Goal: Task Accomplishment & Management: Manage account settings

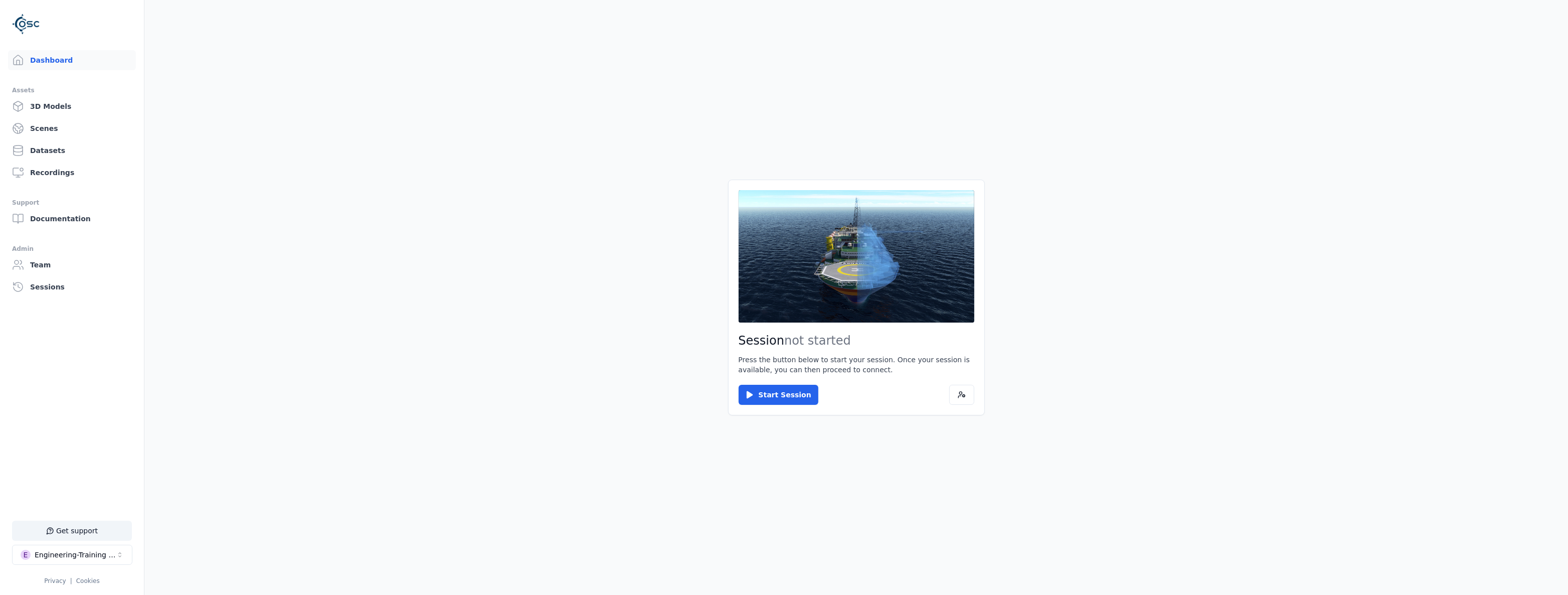
click at [57, 557] on div "Engineering-Training (SSO Staging)" at bounding box center [76, 555] width 82 height 10
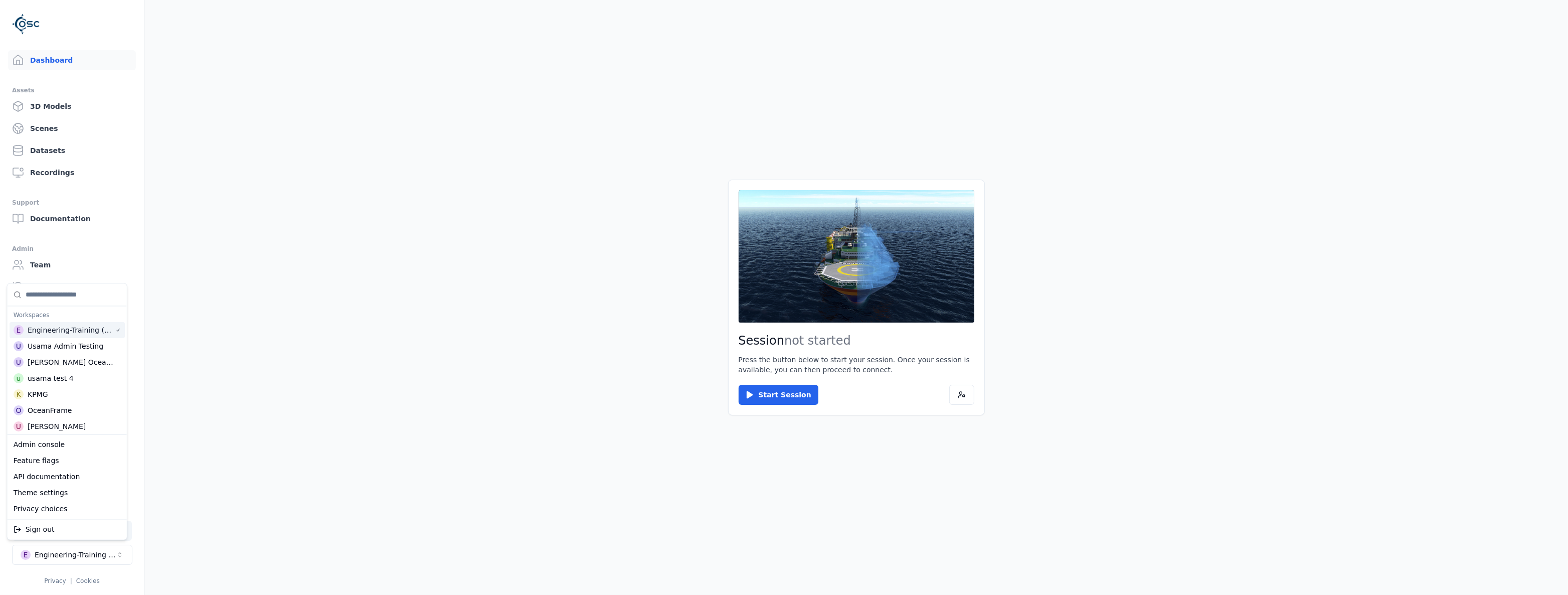
click at [67, 297] on input "Suggestions" at bounding box center [73, 295] width 96 height 22
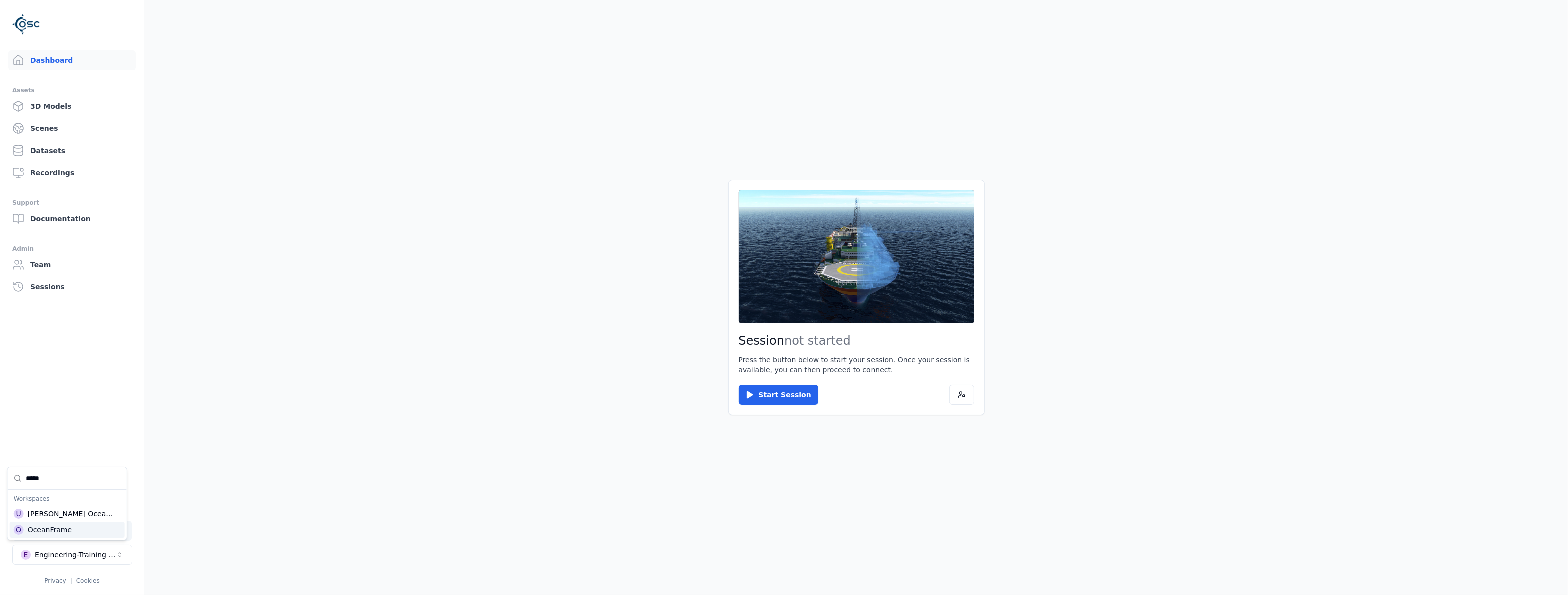
type input "*****"
click at [96, 527] on div "O OceanFrame" at bounding box center [67, 529] width 116 height 16
click at [784, 395] on html "Support Dashboard Assets 3D Models Scenes Datasets Recordings Support Documenta…" at bounding box center [784, 297] width 1568 height 595
click at [784, 395] on button "Start Session" at bounding box center [779, 394] width 80 height 20
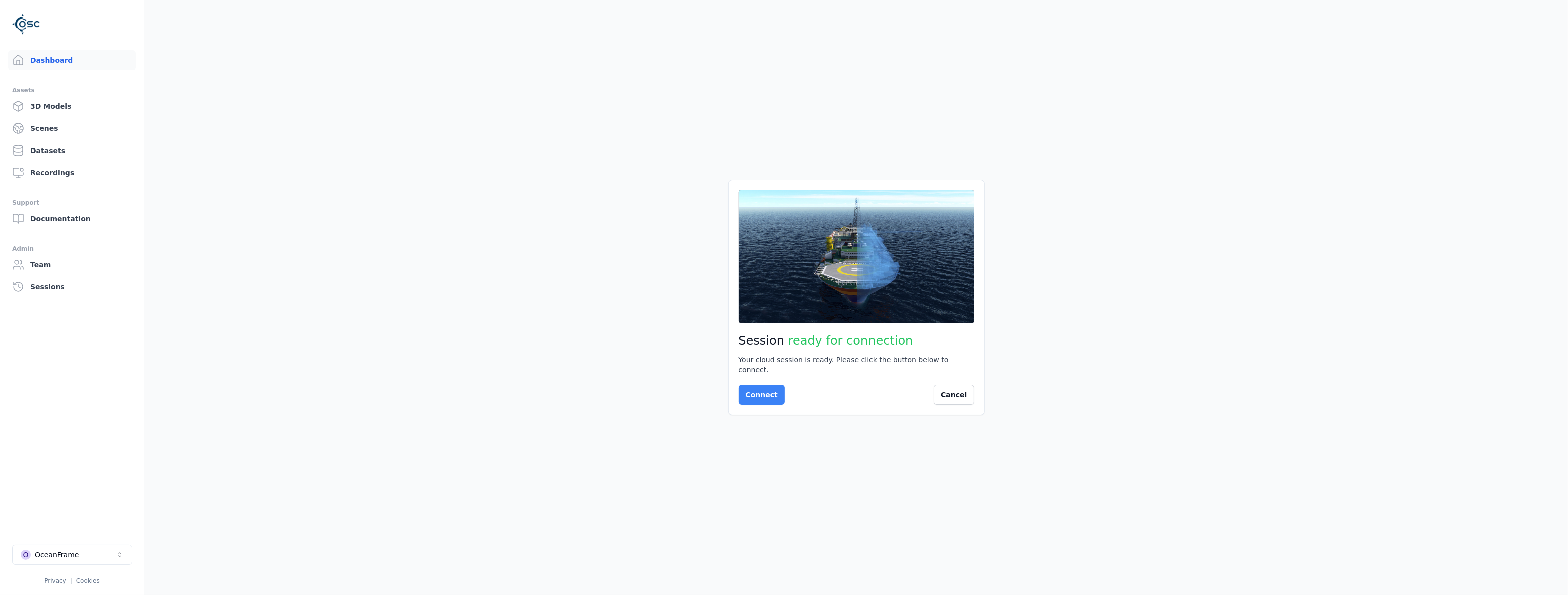
click at [773, 397] on button "Connect" at bounding box center [761, 394] width 46 height 20
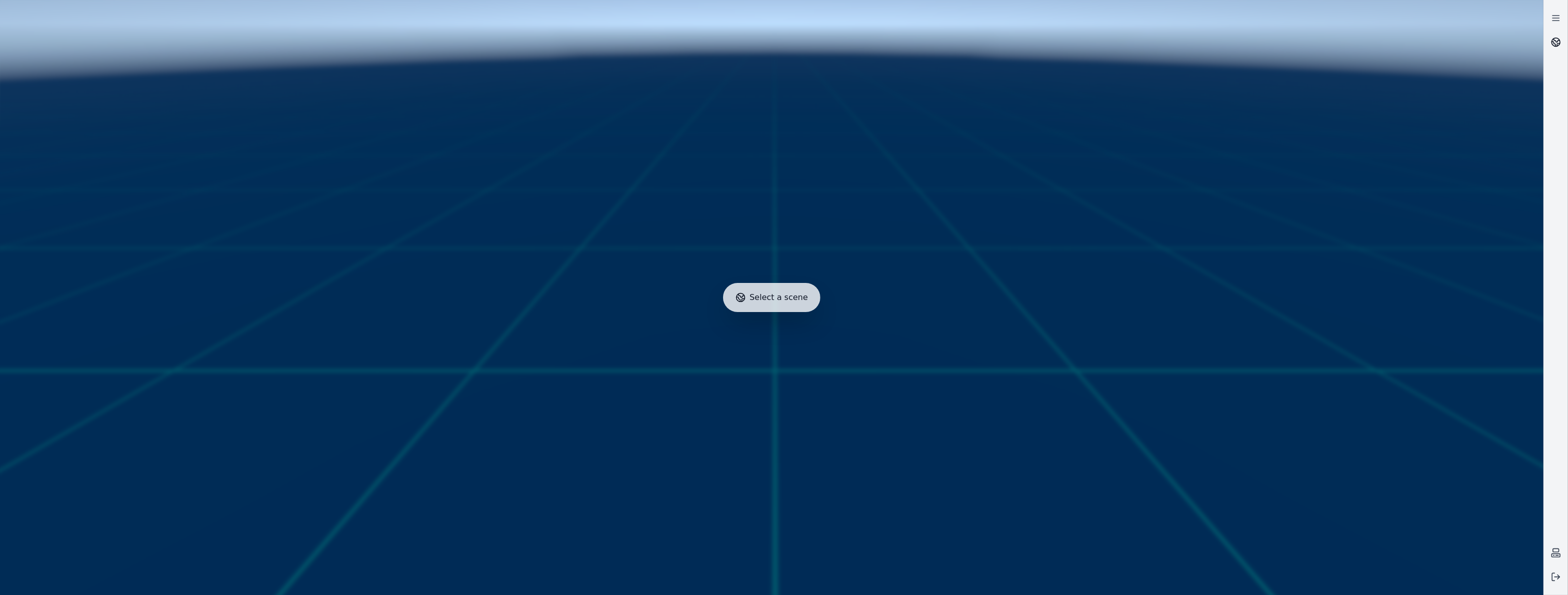
click at [1559, 45] on circle at bounding box center [1556, 42] width 8 height 8
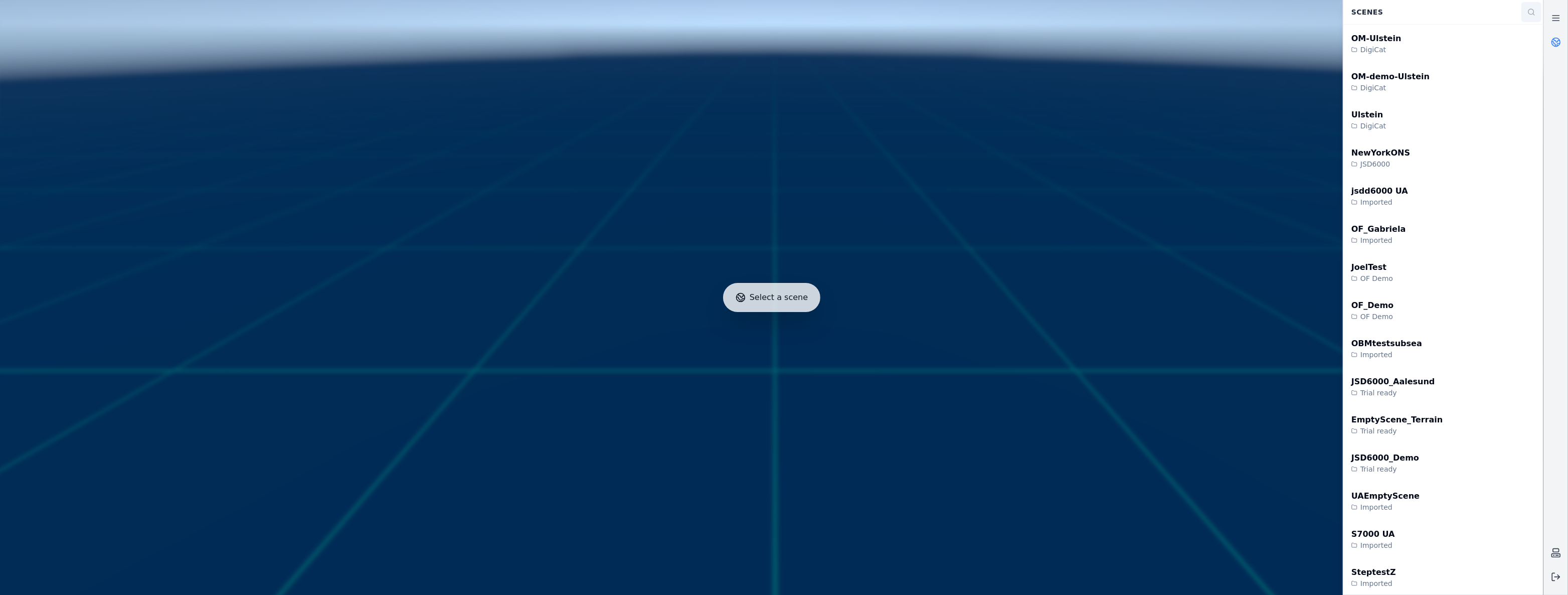
click at [1534, 7] on button at bounding box center [1531, 12] width 20 height 20
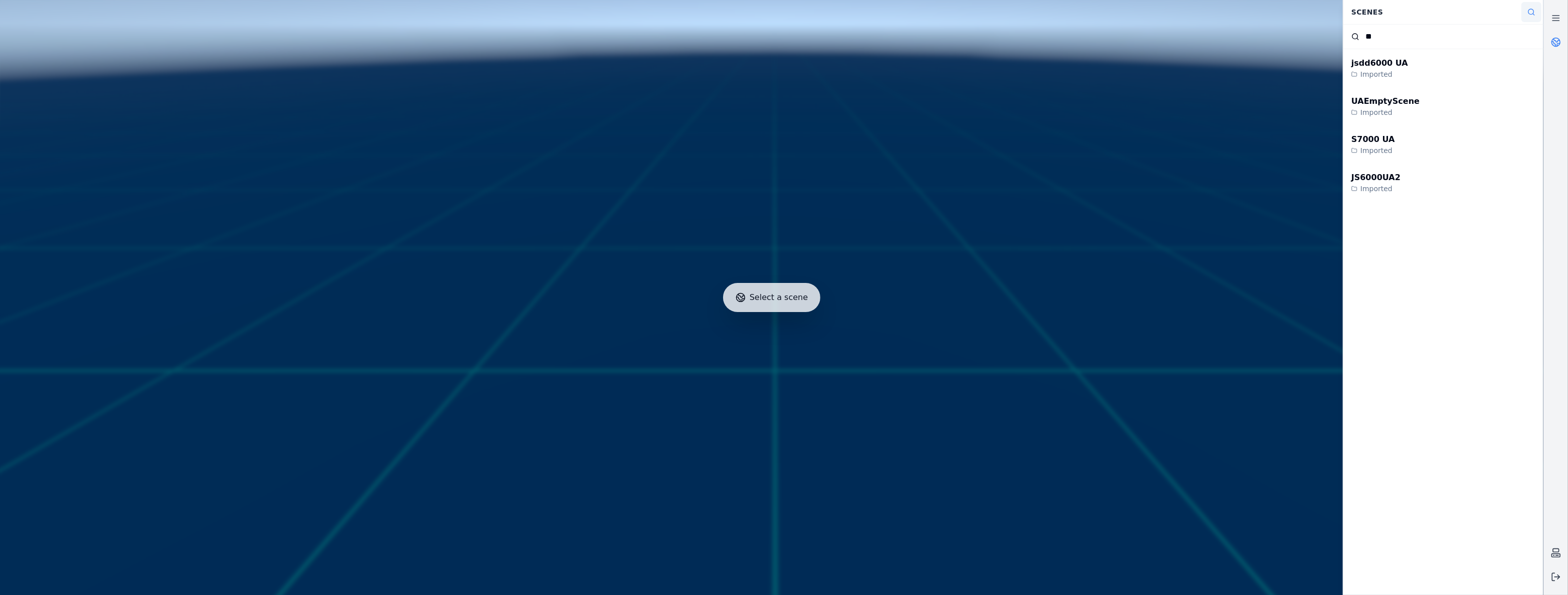
type input "*"
type input "**"
click at [1419, 123] on div "JSD6000TT Imported" at bounding box center [1443, 107] width 200 height 38
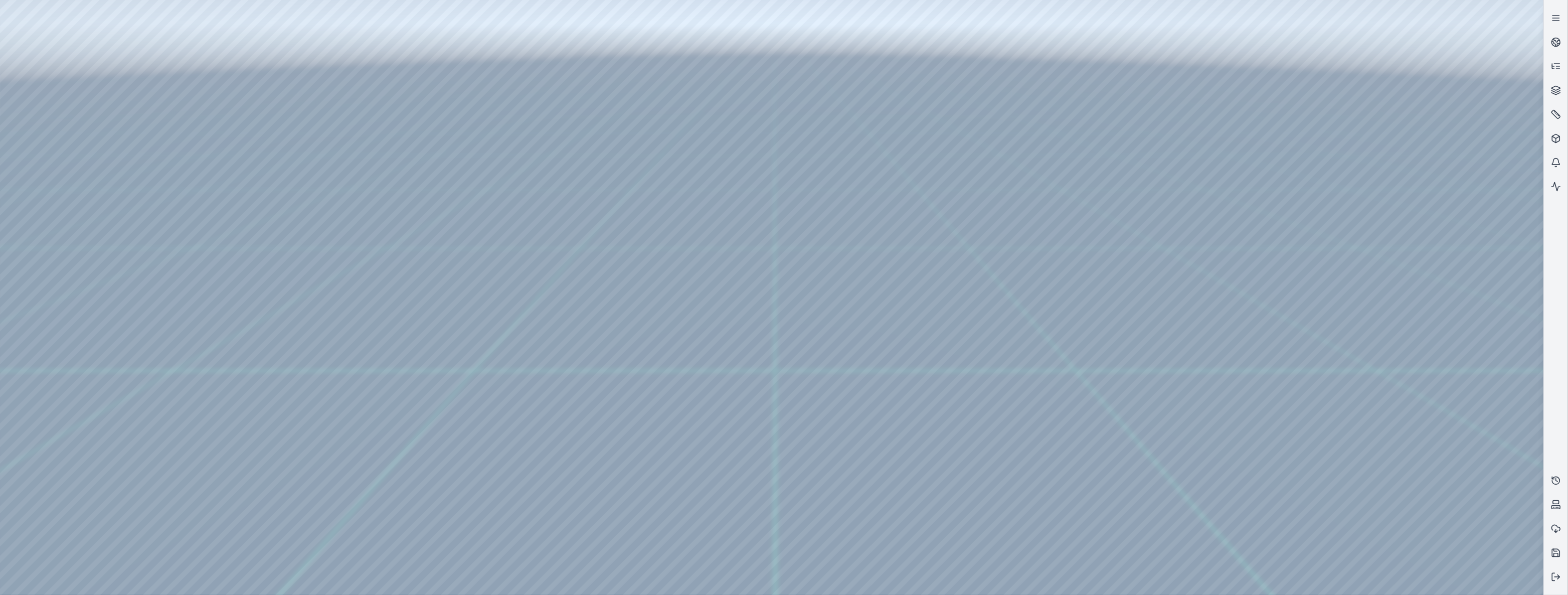
drag, startPoint x: 672, startPoint y: 297, endPoint x: 665, endPoint y: 407, distance: 110.2
click at [1560, 46] on icon at bounding box center [1556, 42] width 10 height 10
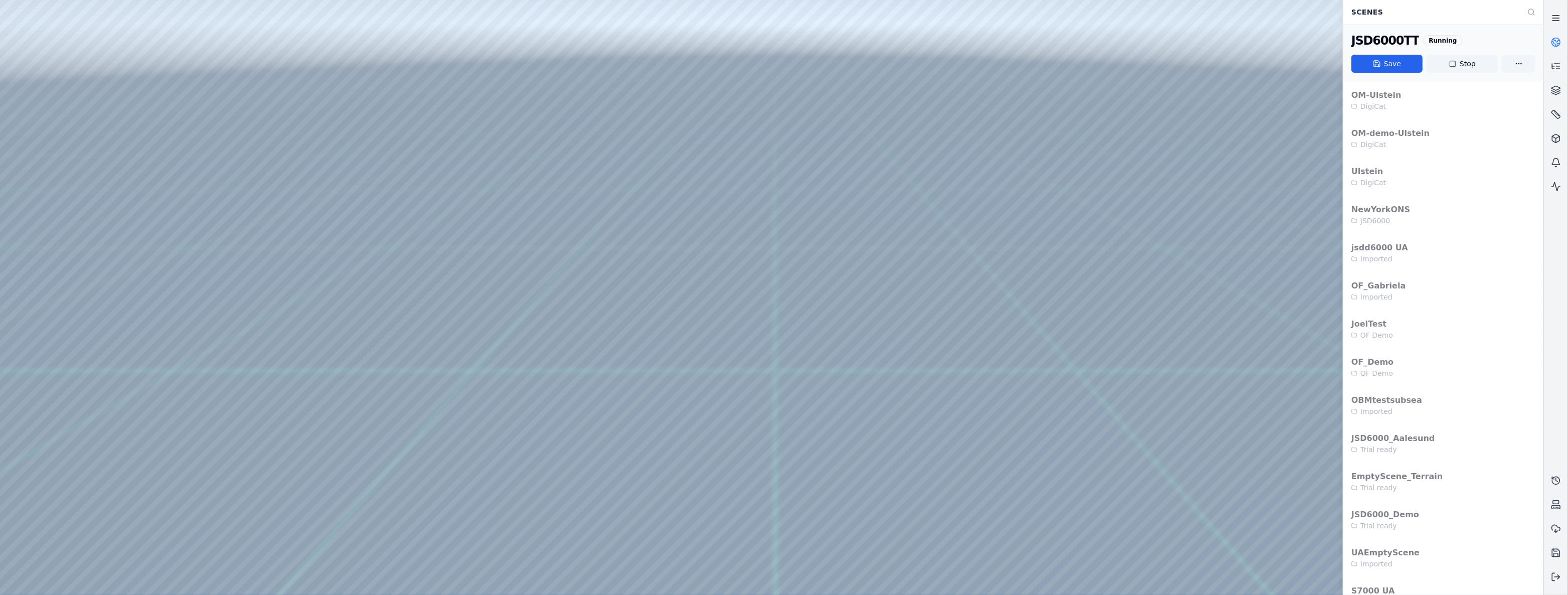
click at [1561, 22] on link at bounding box center [1556, 17] width 24 height 24
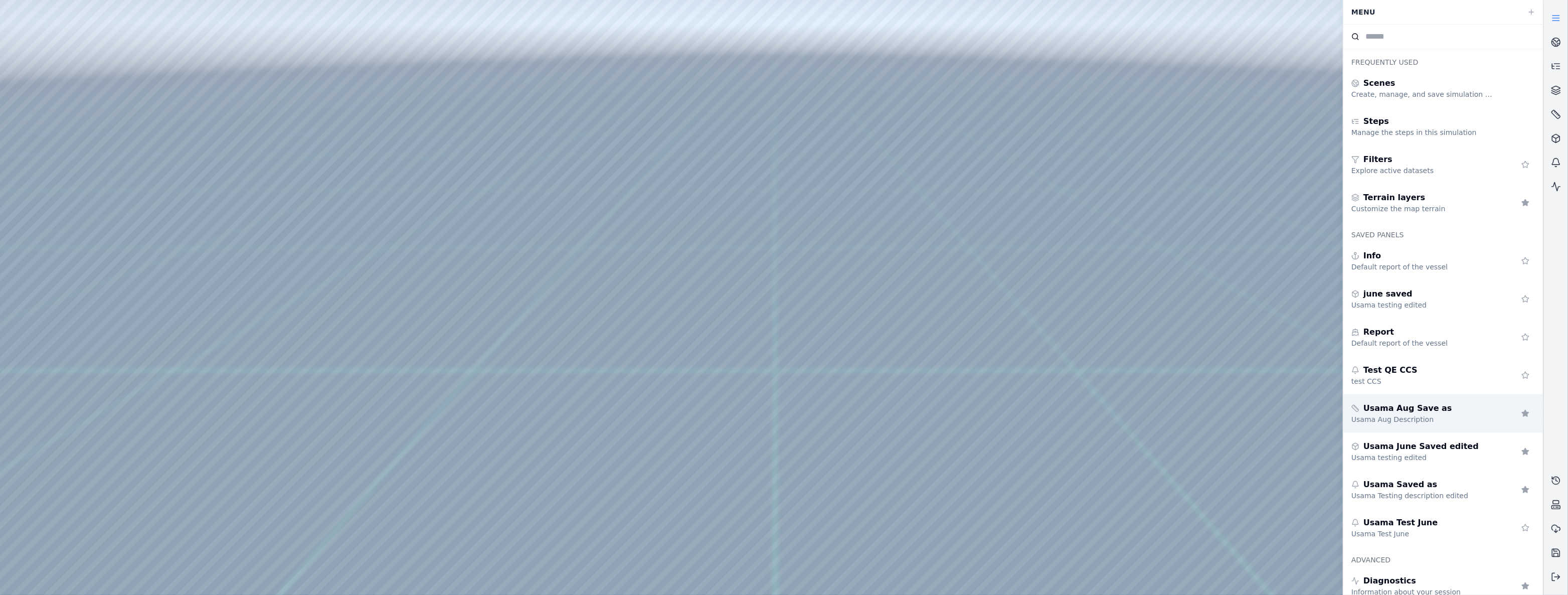
click at [1422, 414] on div "Usama Aug Description" at bounding box center [1423, 419] width 145 height 10
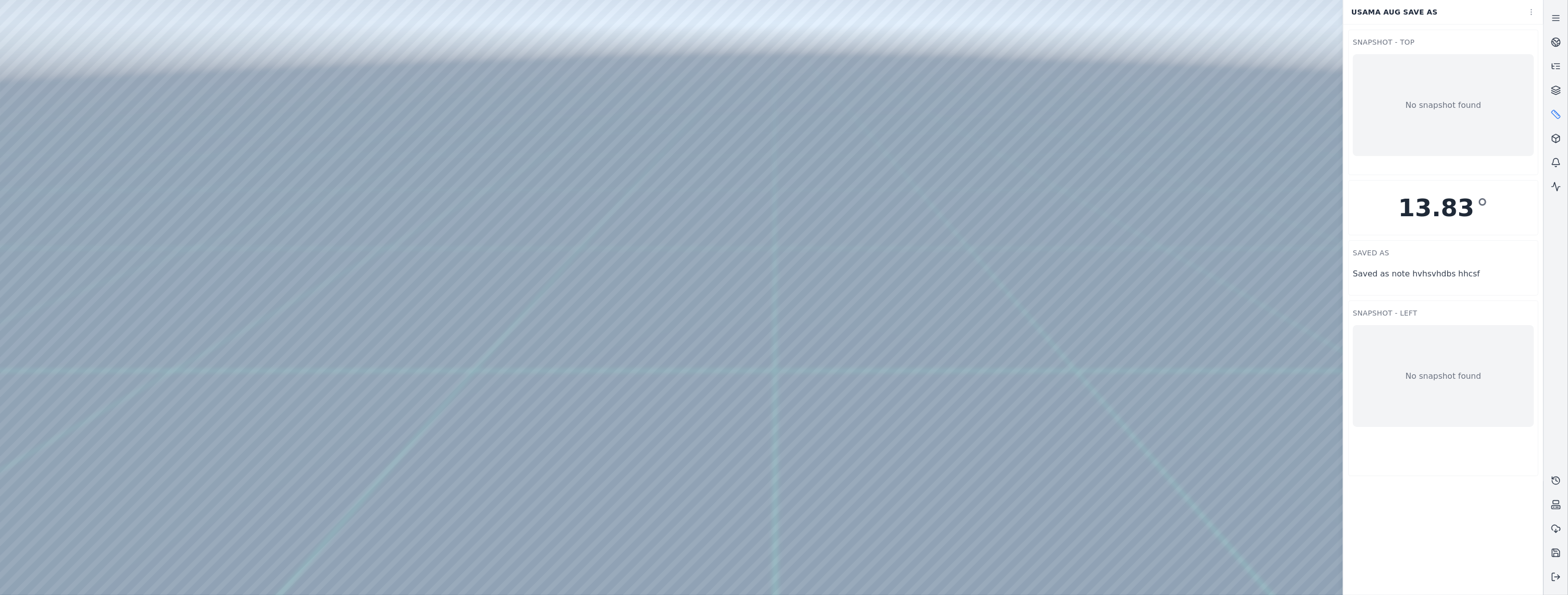
drag, startPoint x: 877, startPoint y: 356, endPoint x: 521, endPoint y: 300, distance: 360.4
drag, startPoint x: 1033, startPoint y: 304, endPoint x: 904, endPoint y: 260, distance: 136.3
drag, startPoint x: 927, startPoint y: 292, endPoint x: 951, endPoint y: 285, distance: 25.0
click at [784, 365] on div at bounding box center [771, 297] width 1543 height 595
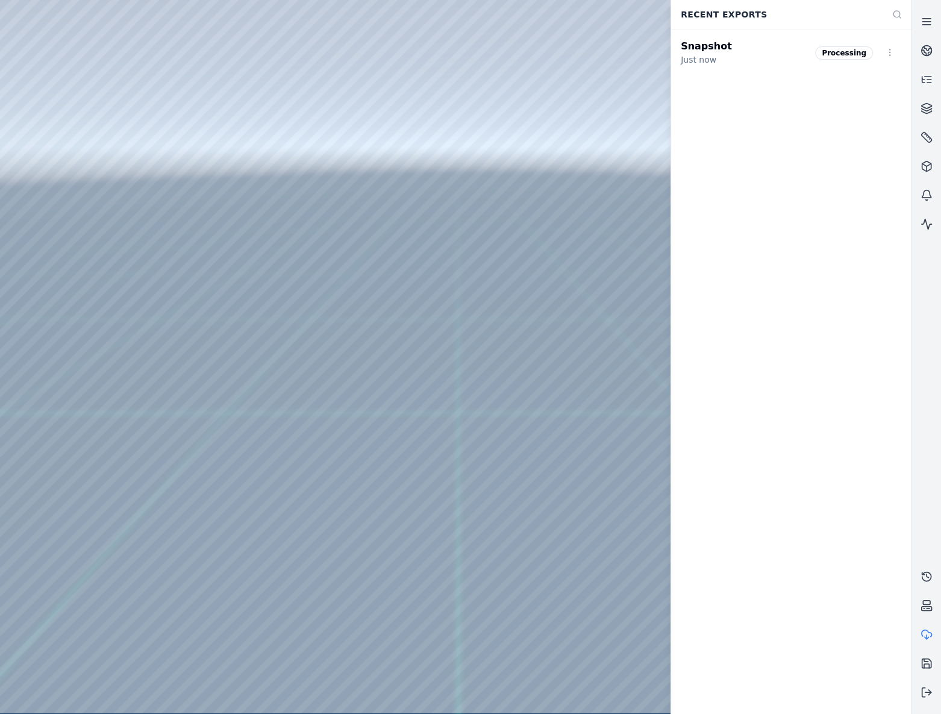
click at [938, 13] on link at bounding box center [926, 21] width 29 height 29
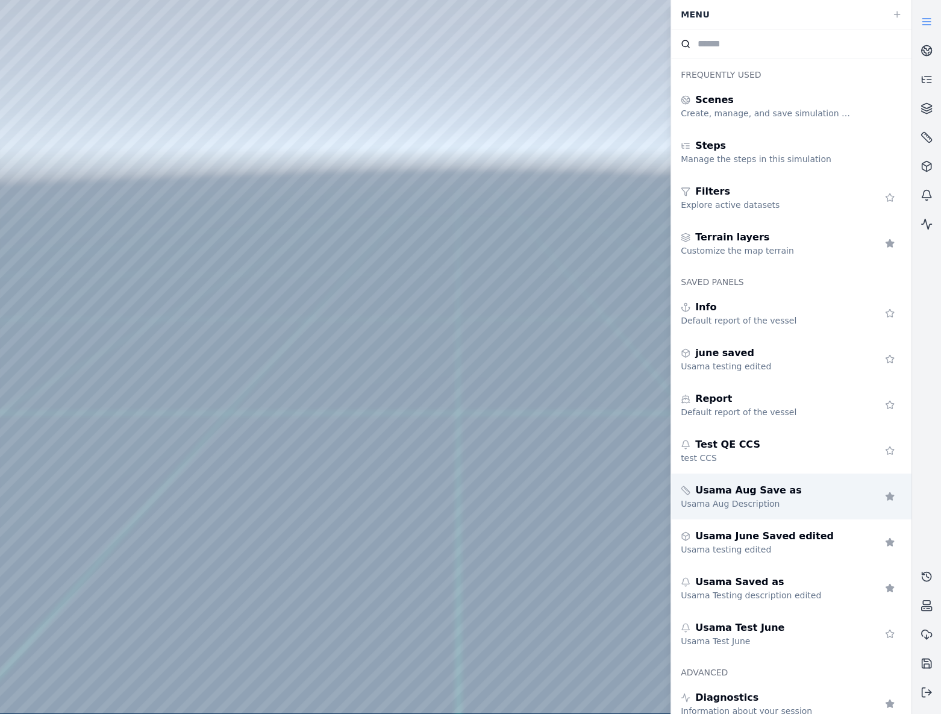
click at [790, 487] on div "Usama Aug Save as" at bounding box center [768, 490] width 174 height 14
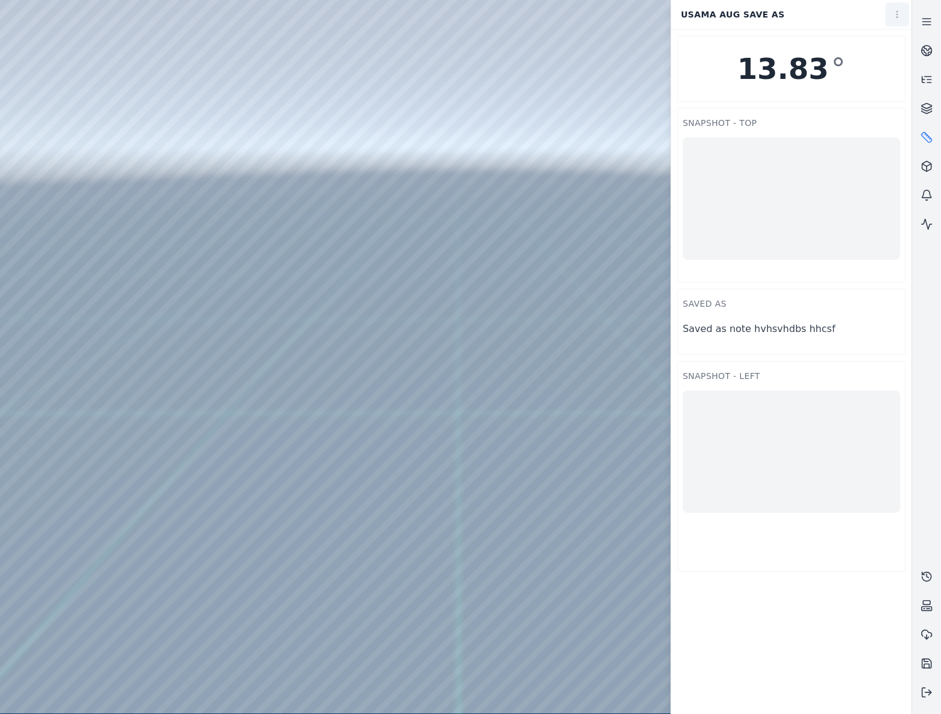
click at [896, 14] on html "Support Usama Aug Save as Snapshot - Top Snapshot - Left saved as Saved as note…" at bounding box center [470, 357] width 941 height 714
click at [879, 86] on link "Settings" at bounding box center [870, 85] width 71 height 19
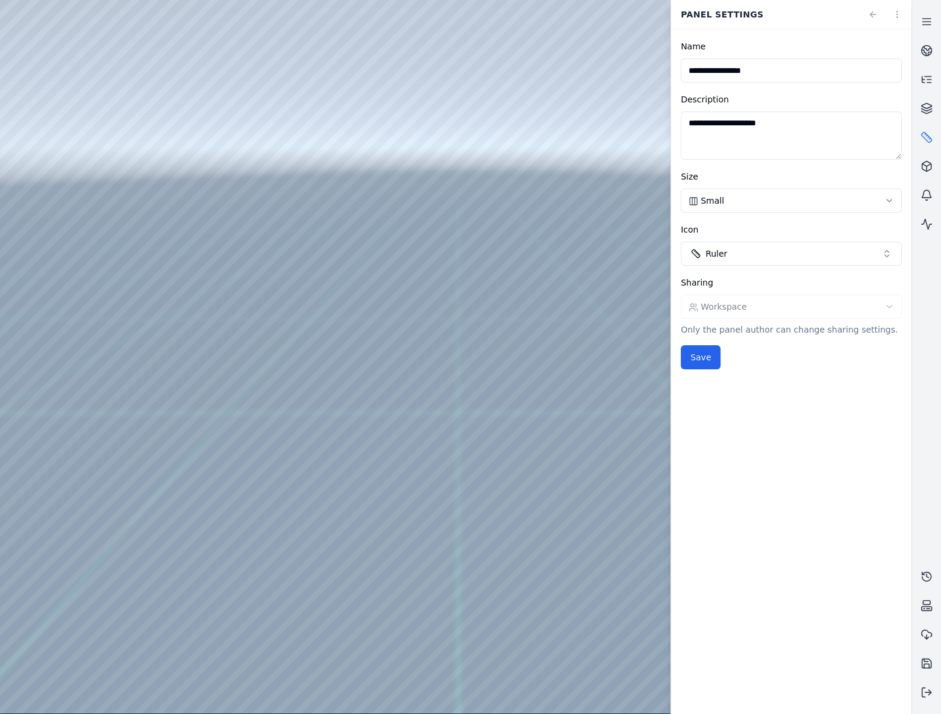
click at [800, 134] on textarea "**********" at bounding box center [791, 135] width 221 height 48
type textarea "**********"
click at [791, 79] on input "**********" at bounding box center [791, 70] width 221 height 24
type input "**********"
click at [698, 347] on button "Save" at bounding box center [701, 357] width 40 height 24
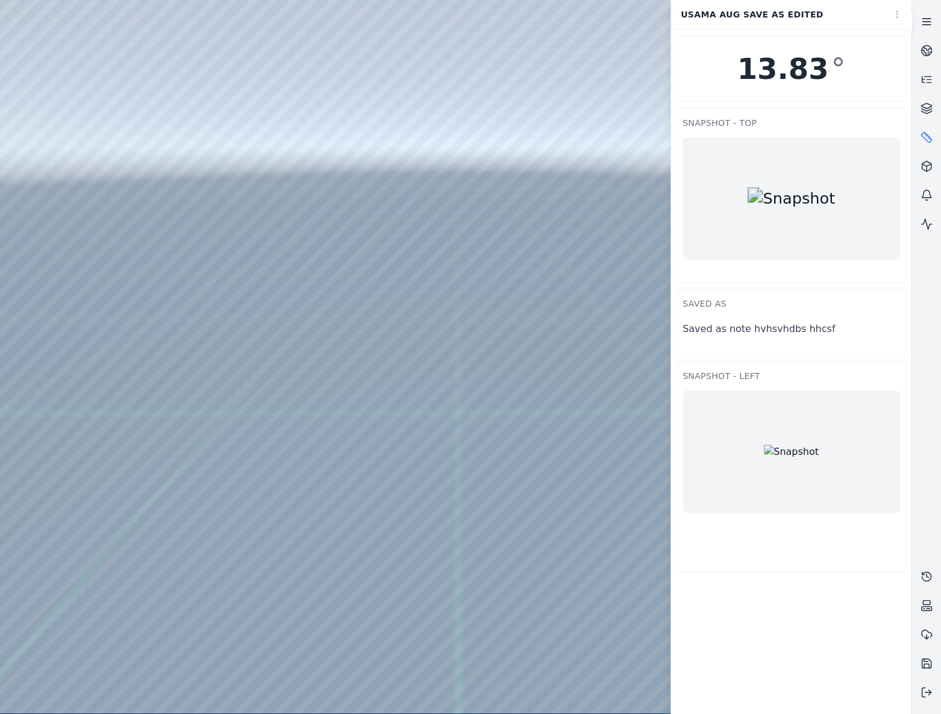
click at [927, 25] on icon at bounding box center [927, 22] width 12 height 12
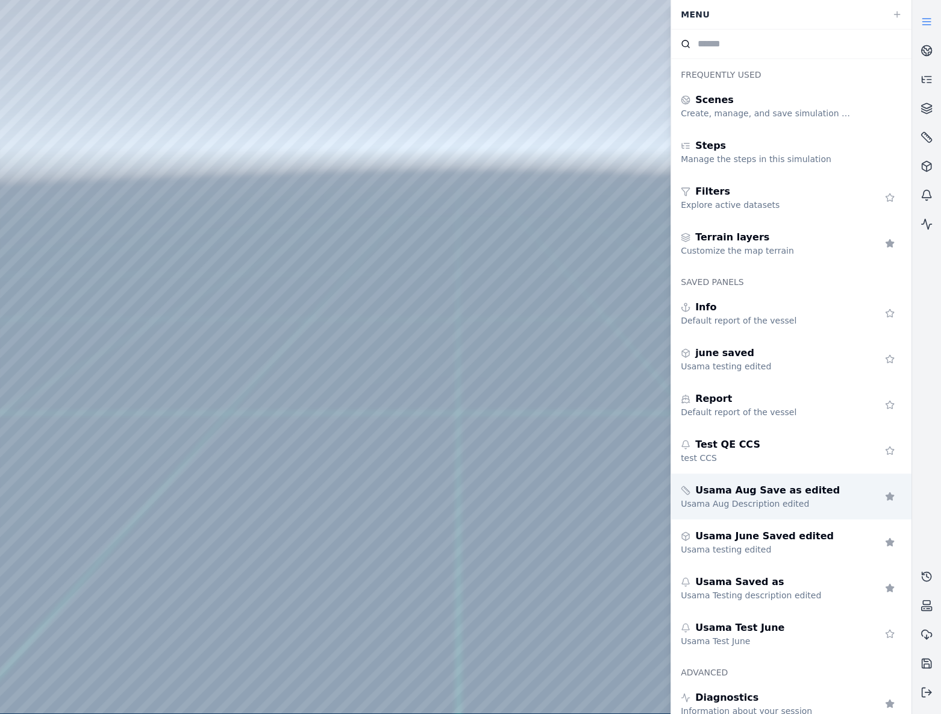
click at [797, 508] on div "Usama Aug Description edited" at bounding box center [768, 504] width 174 height 12
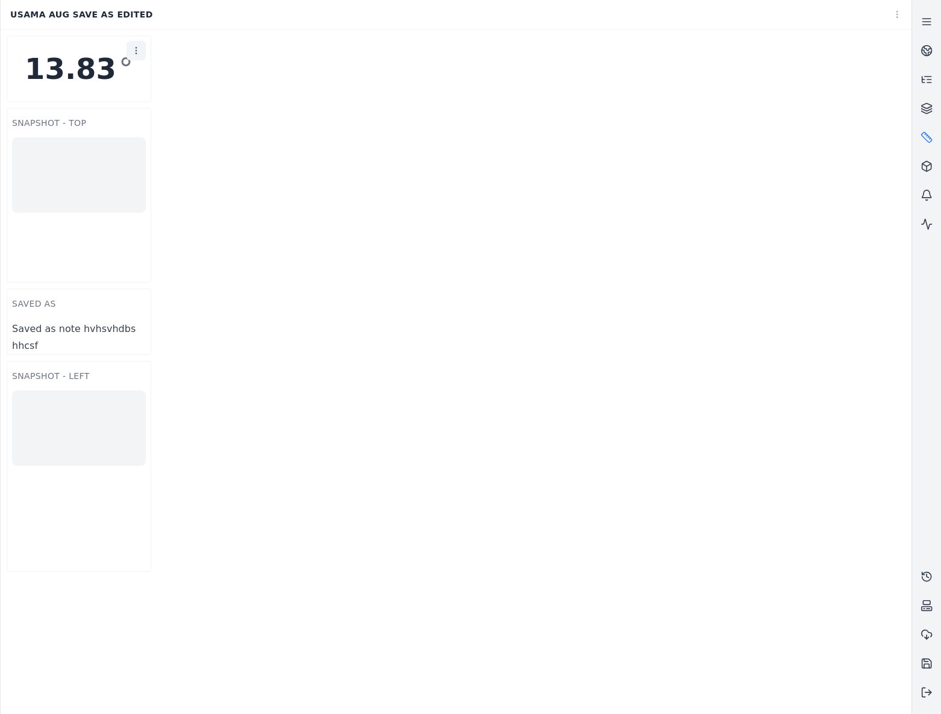
click at [139, 52] on html "Support Usama Aug Save as edited Snapshot - Top Snapshot - Left saved as Saved …" at bounding box center [470, 357] width 941 height 714
click at [136, 72] on div "Settings" at bounding box center [107, 75] width 71 height 19
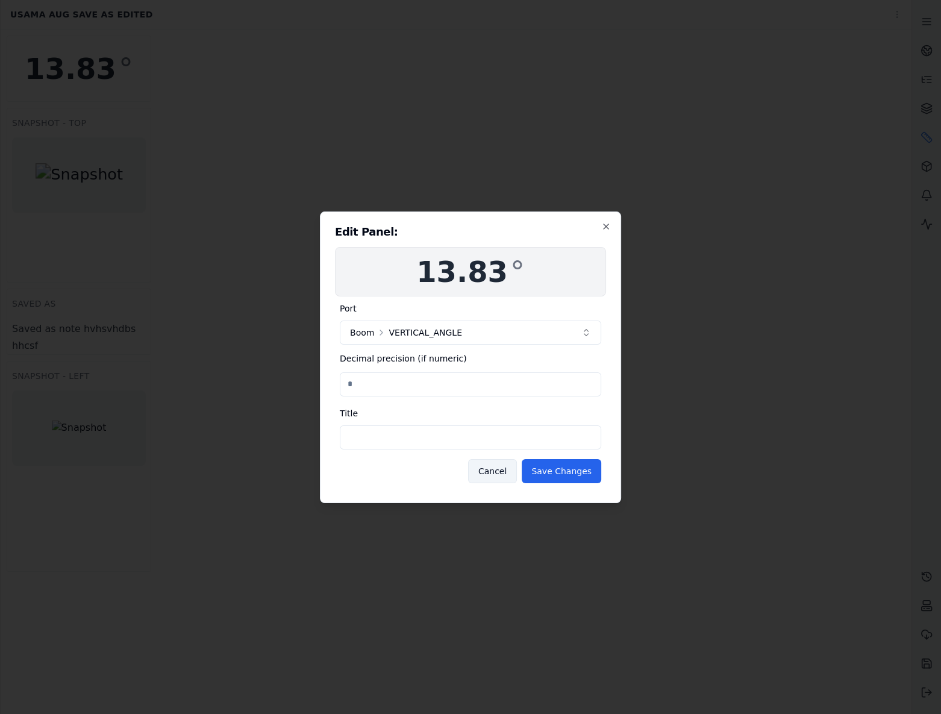
click at [508, 477] on button "Cancel" at bounding box center [492, 471] width 49 height 24
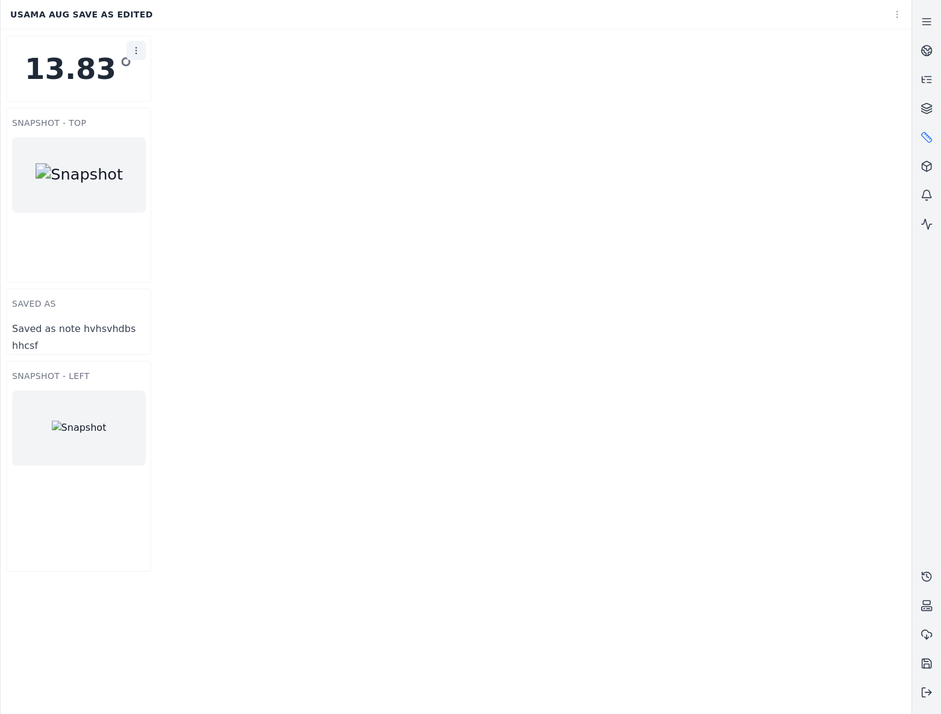
click at [130, 45] on html "Support Usama Aug Save as edited Snapshot - Top Snapshot - Left saved as Saved …" at bounding box center [470, 357] width 941 height 714
click at [99, 77] on div "Settings" at bounding box center [107, 75] width 71 height 19
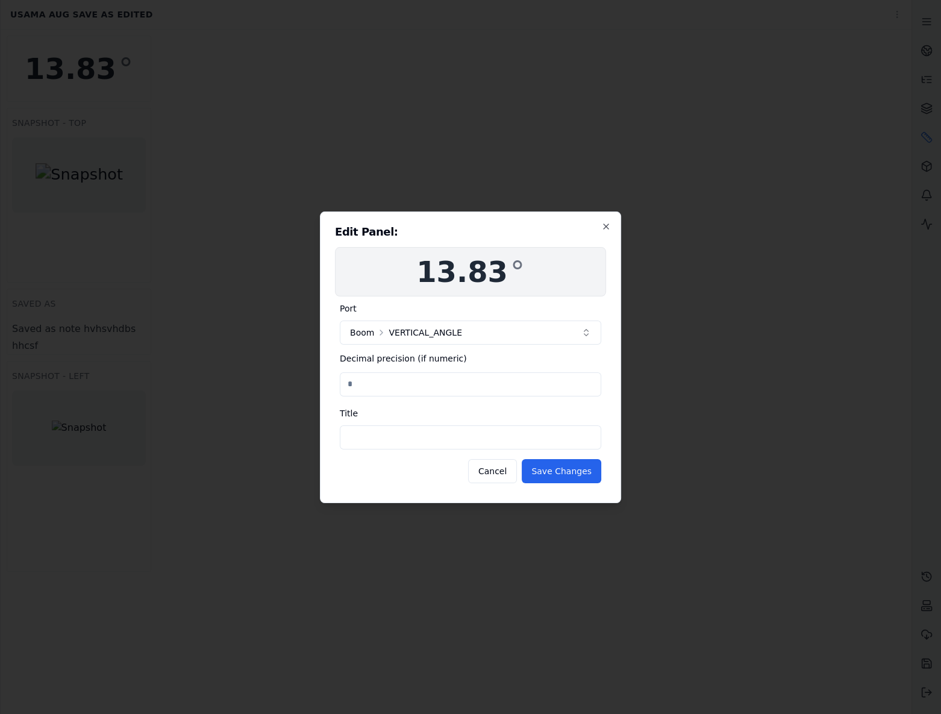
click at [424, 398] on form "Port Boom VERTICAL_ANGLE Decimal precision (if numeric) Title Cancel Save Chang…" at bounding box center [471, 392] width 262 height 182
click at [416, 386] on input "Decimal precision (if numeric)" at bounding box center [471, 384] width 262 height 24
type input "*"
click at [556, 475] on button "Save Changes" at bounding box center [562, 471] width 80 height 24
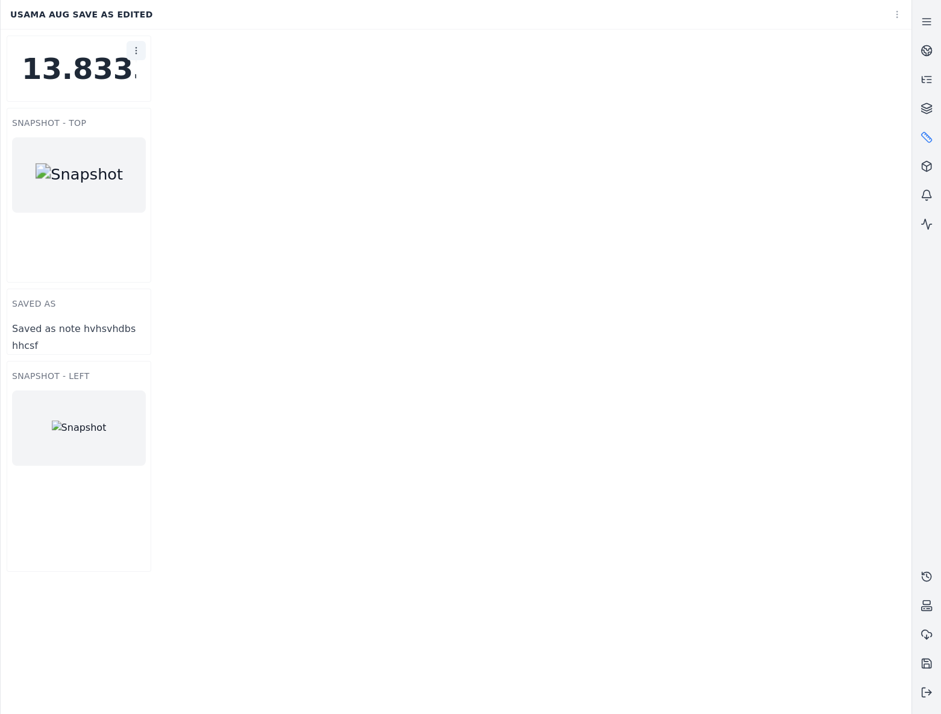
click at [134, 49] on html "Support Usama Aug Save as edited Snapshot - Top Snapshot - Left saved as Saved …" at bounding box center [470, 357] width 941 height 714
drag, startPoint x: 388, startPoint y: 72, endPoint x: 694, endPoint y: 33, distance: 308.6
click at [390, 72] on html "Support Usama Aug Save as edited Snapshot - Top Snapshot - Left saved as Saved …" at bounding box center [470, 357] width 941 height 714
click at [893, 13] on html "Support Usama Aug Save as edited Snapshot - Top Snapshot - Left saved as Saved …" at bounding box center [470, 357] width 941 height 714
click at [891, 72] on div "Edit layout" at bounding box center [870, 66] width 71 height 19
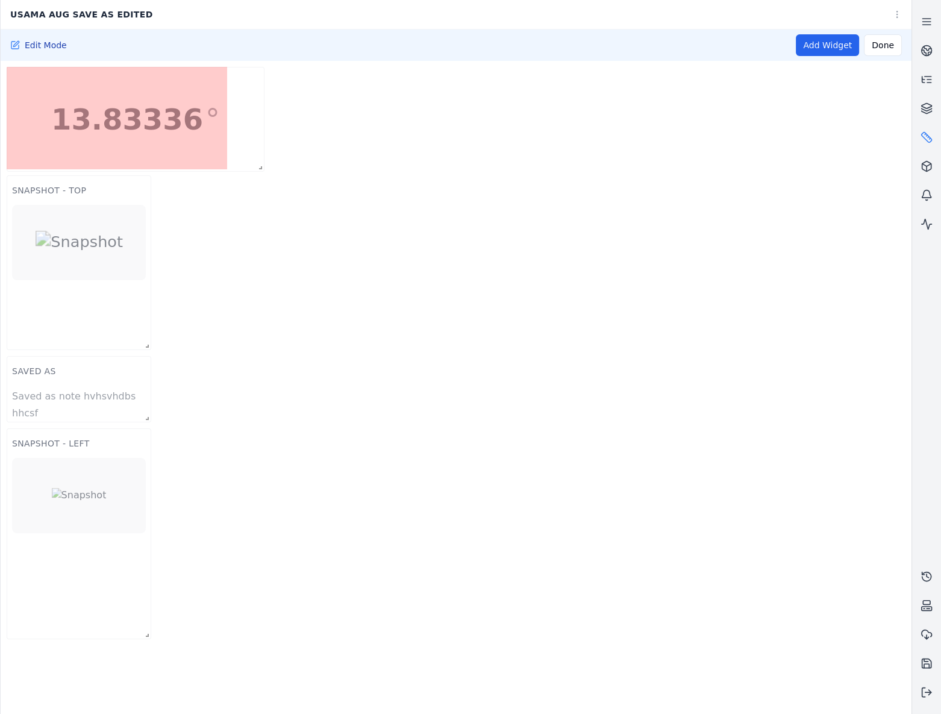
drag, startPoint x: 146, startPoint y: 130, endPoint x: 260, endPoint y: 169, distance: 119.7
click at [260, 169] on span at bounding box center [258, 165] width 12 height 12
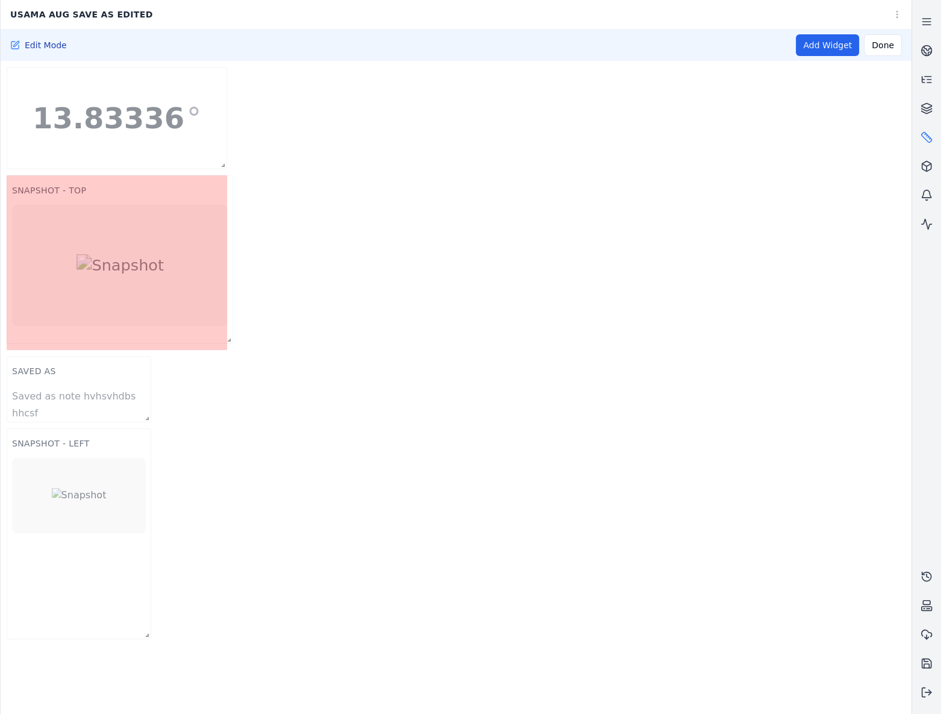
drag, startPoint x: 146, startPoint y: 345, endPoint x: 228, endPoint y: 339, distance: 82.2
click at [228, 339] on span at bounding box center [227, 337] width 12 height 12
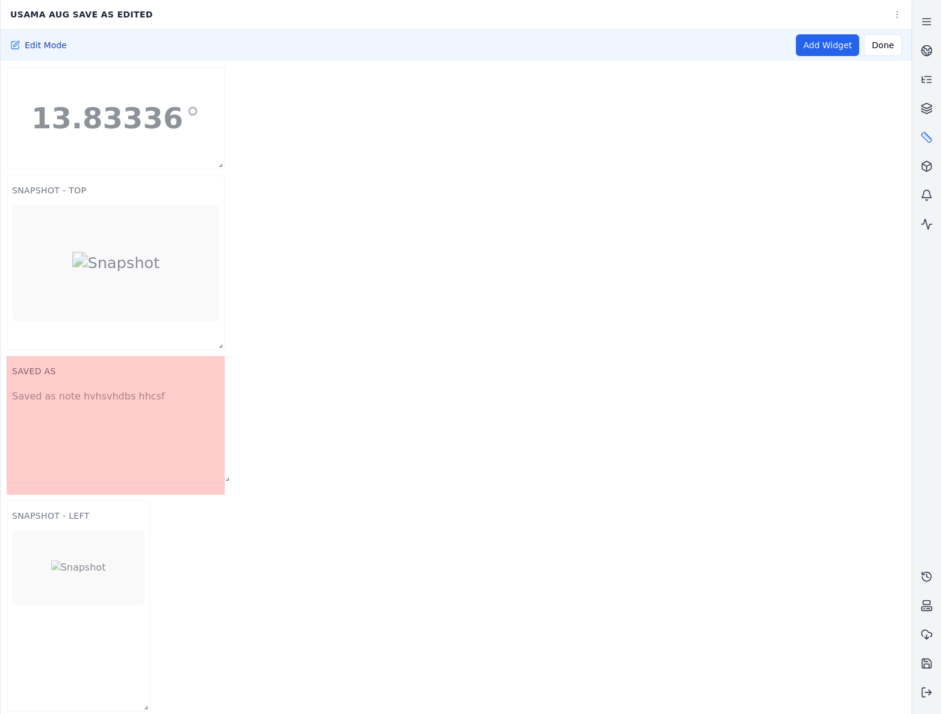
drag, startPoint x: 149, startPoint y: 416, endPoint x: 230, endPoint y: 477, distance: 101.1
click at [230, 477] on span at bounding box center [225, 477] width 12 height 12
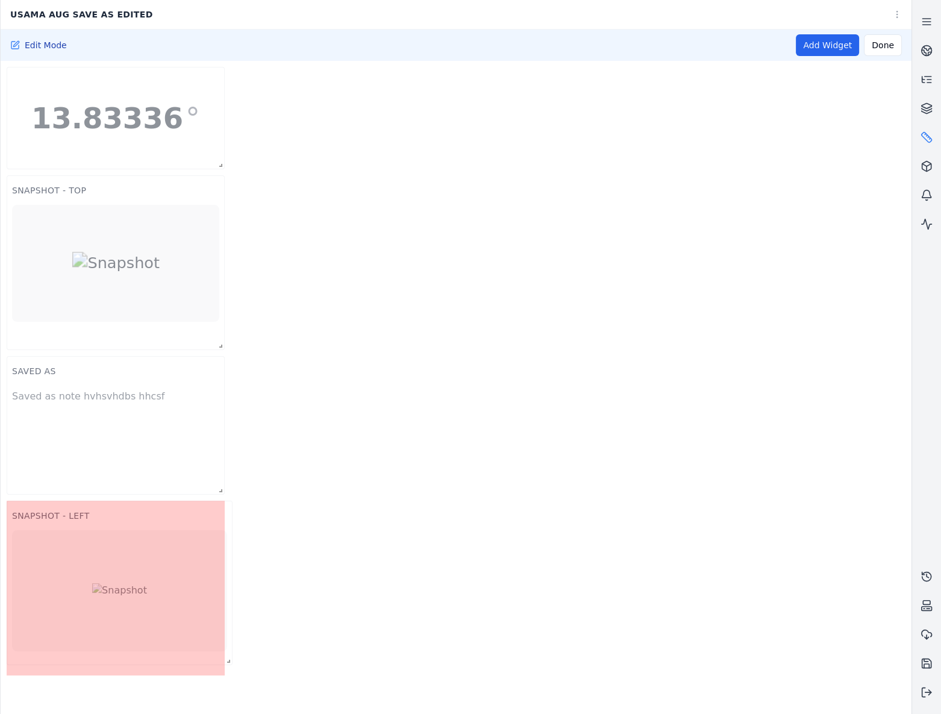
drag, startPoint x: 146, startPoint y: 703, endPoint x: 228, endPoint y: 657, distance: 94.7
click at [228, 657] on span at bounding box center [226, 659] width 12 height 12
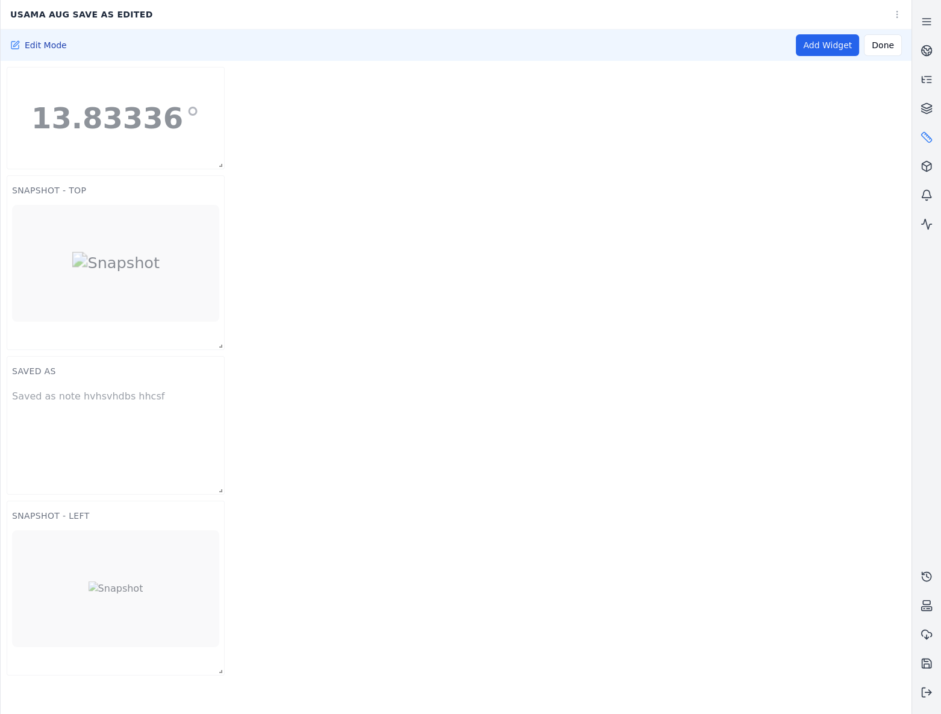
click at [325, 610] on div "Snapshot - Top Snapshot - Left saved as Saved as note hvhsvhdbs hhcsf 13.83336 °" at bounding box center [456, 371] width 911 height 621
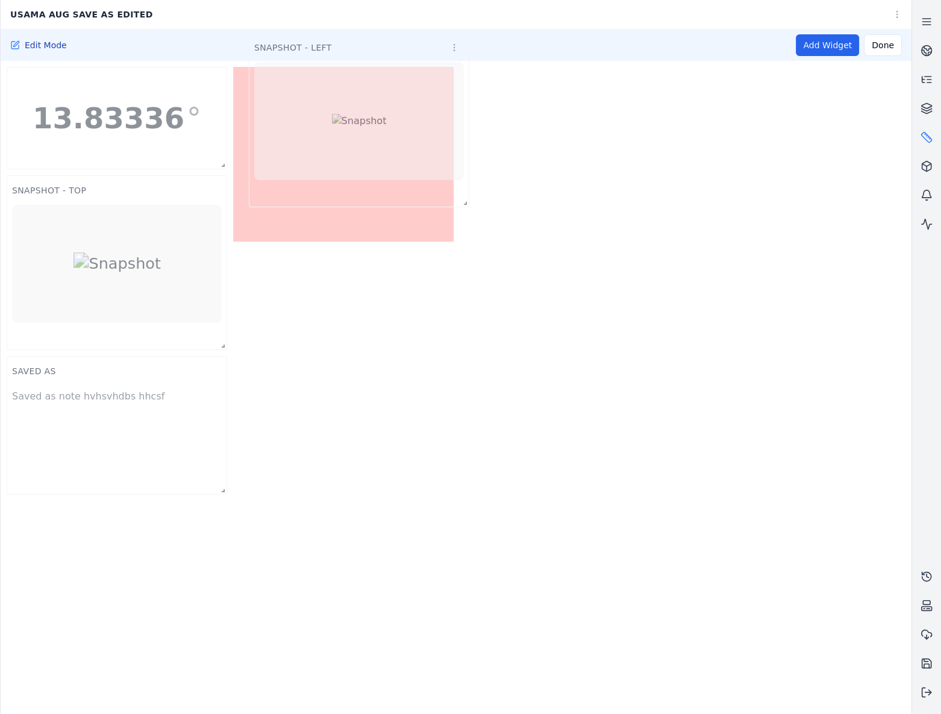
drag, startPoint x: 109, startPoint y: 517, endPoint x: 351, endPoint y: 48, distance: 527.3
click at [351, 48] on div "Snapshot - Left" at bounding box center [359, 45] width 219 height 24
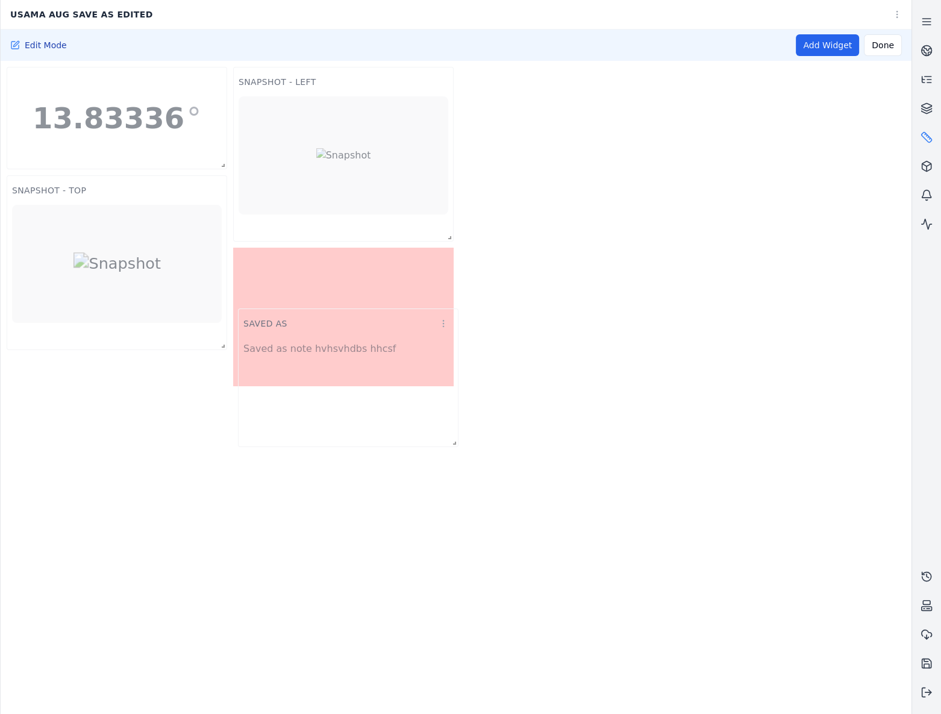
drag, startPoint x: 137, startPoint y: 369, endPoint x: 369, endPoint y: 322, distance: 236.9
click at [368, 322] on div "saved as" at bounding box center [348, 321] width 219 height 24
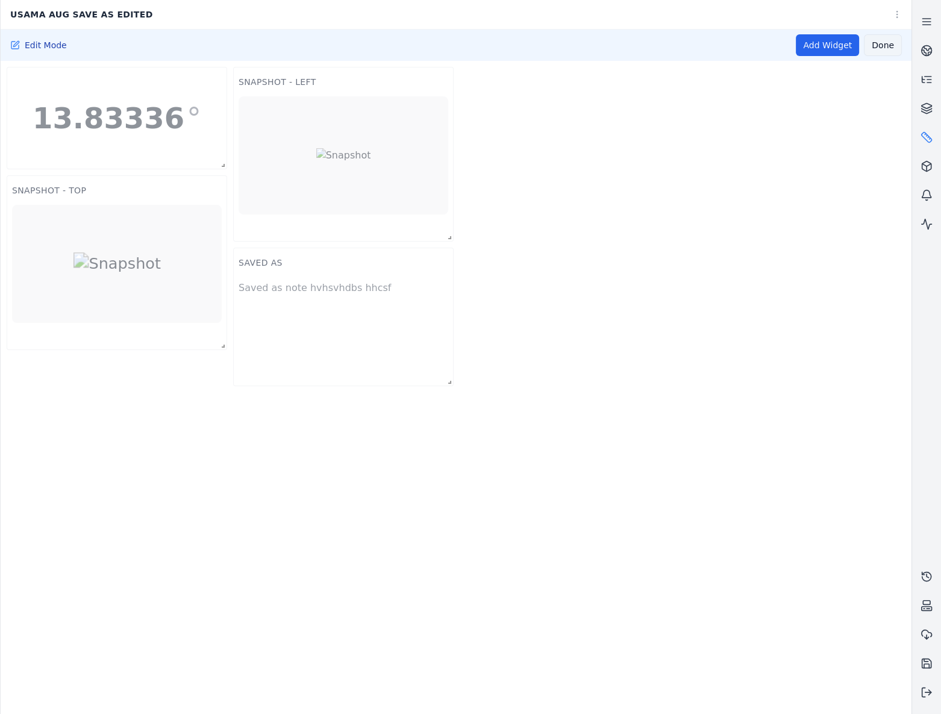
click at [882, 45] on button "Done" at bounding box center [883, 45] width 38 height 22
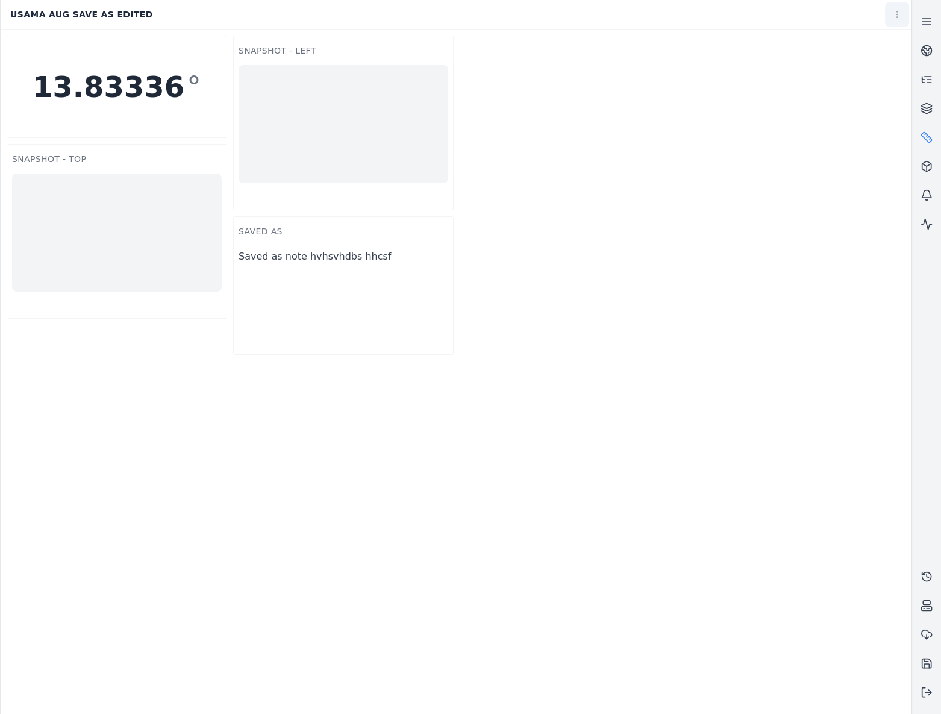
click at [896, 21] on html "Support Usama Aug Save as edited Snapshot - Top Snapshot - Left saved as Saved …" at bounding box center [470, 357] width 941 height 714
click at [870, 111] on div "Delete" at bounding box center [870, 110] width 71 height 19
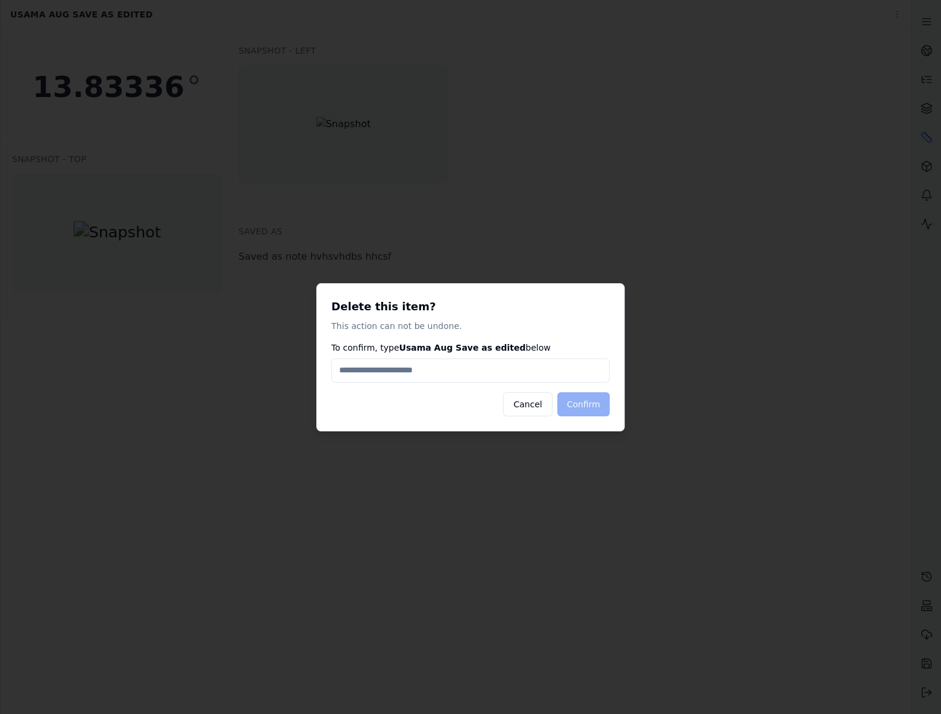
click at [471, 375] on input "To confirm, type Usama Aug Save as edited below" at bounding box center [470, 371] width 278 height 24
drag, startPoint x: 536, startPoint y: 398, endPoint x: 530, endPoint y: 397, distance: 6.3
click at [536, 398] on button "Cancel" at bounding box center [527, 404] width 49 height 24
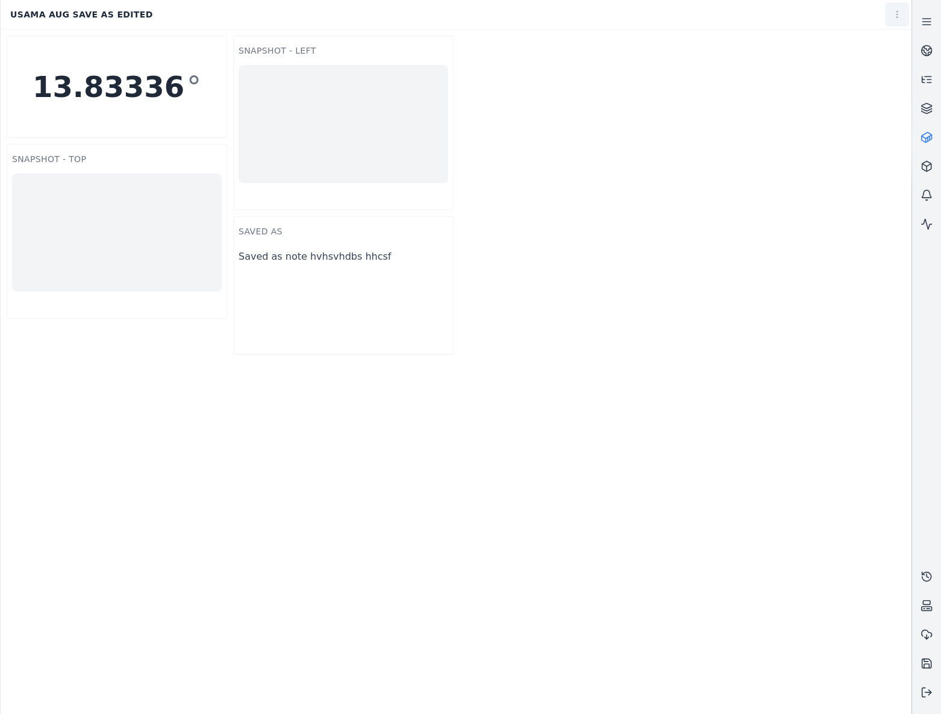
click at [901, 13] on div "Starting stream Usama Aug Save as edited Snapshot - Top Snapshot - Left saved a…" at bounding box center [456, 357] width 912 height 714
click at [867, 84] on link "Settings" at bounding box center [870, 85] width 71 height 19
click at [889, 16] on html "Support Usama Aug Save as edited Snapshot - Top Snapshot - Left saved as Saved …" at bounding box center [470, 357] width 941 height 714
click at [874, 84] on link "Settings" at bounding box center [870, 85] width 71 height 19
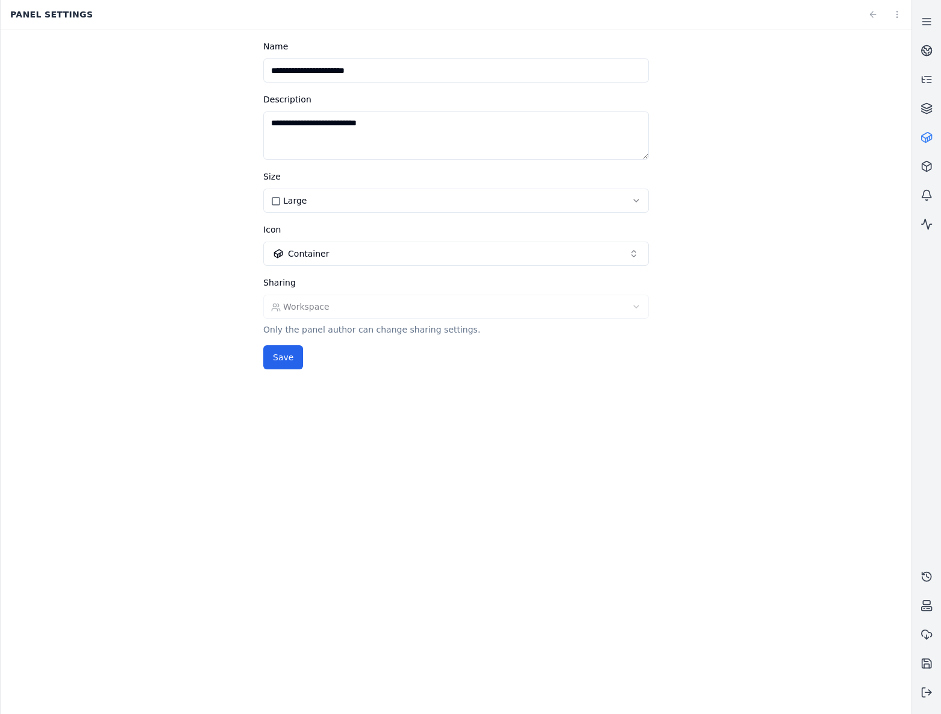
click at [289, 210] on html "**********" at bounding box center [470, 357] width 941 height 714
select select "******"
click at [285, 362] on button "Save" at bounding box center [283, 357] width 40 height 24
